Goal: Go to known website: Access a specific website the user already knows

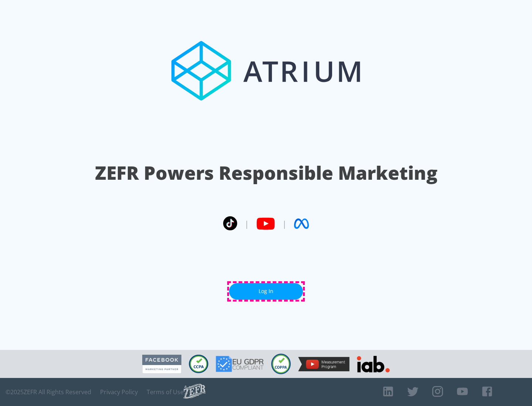
click at [266, 291] on link "Log In" at bounding box center [266, 291] width 74 height 17
